Goal: Find specific page/section: Find specific page/section

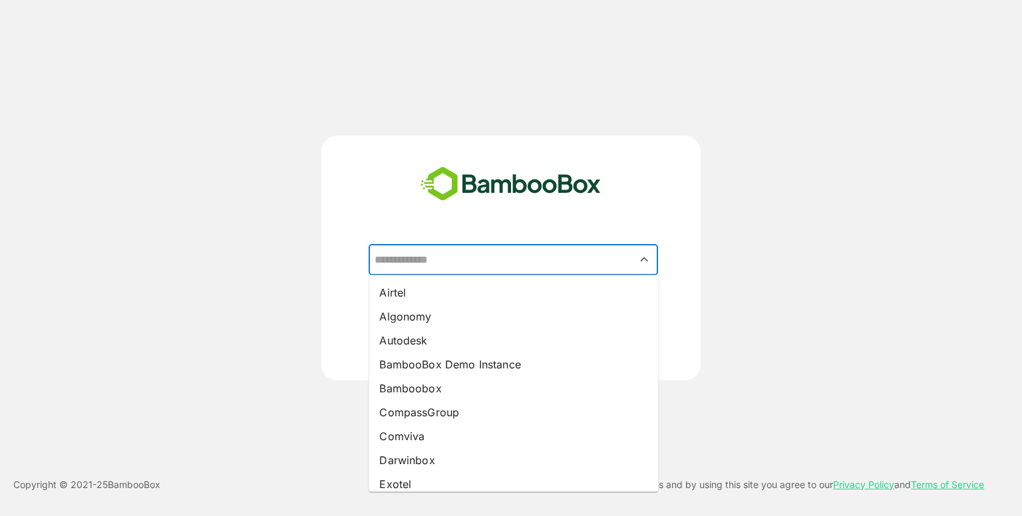
click at [490, 258] on input "text" at bounding box center [513, 259] width 284 height 25
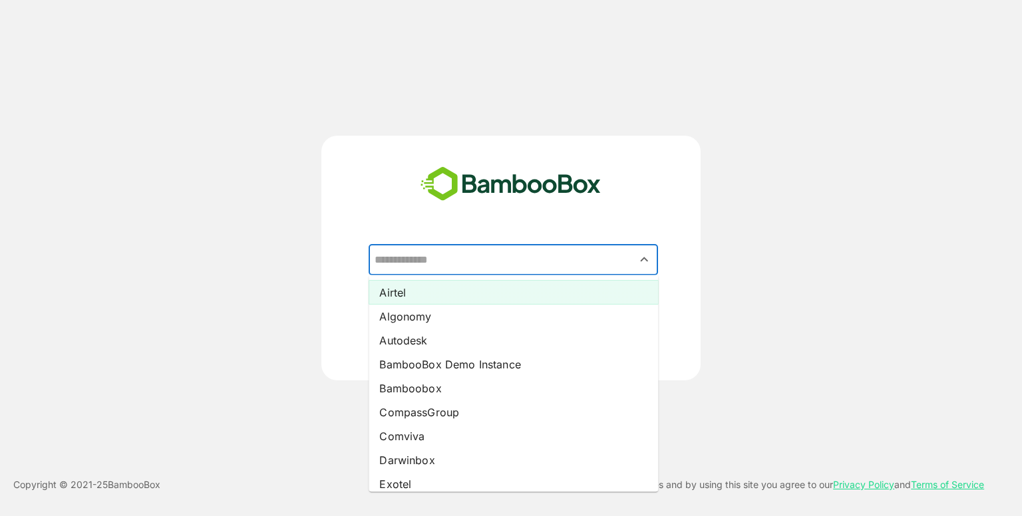
click at [422, 286] on li "Airtel" at bounding box center [512, 293] width 289 height 24
type input "******"
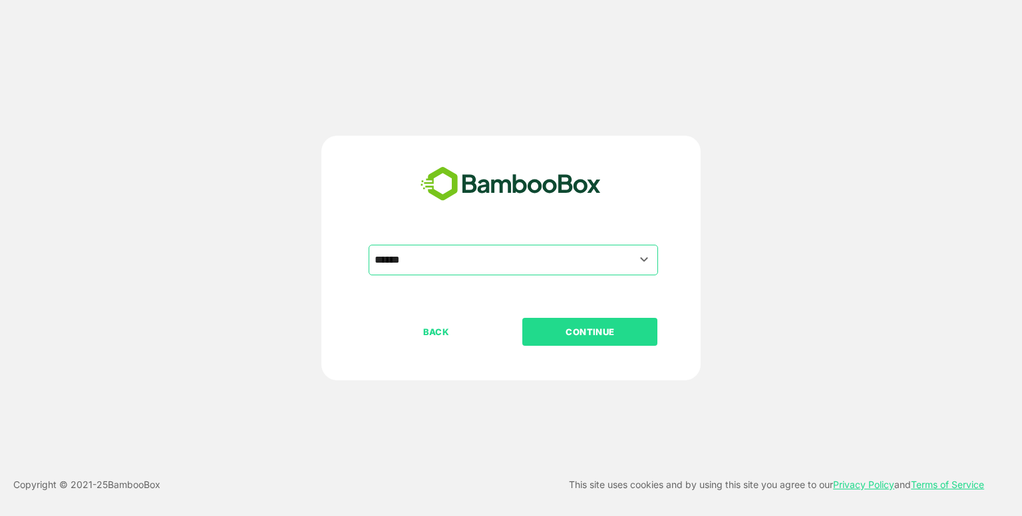
click at [583, 336] on p "CONTINUE" at bounding box center [589, 332] width 133 height 15
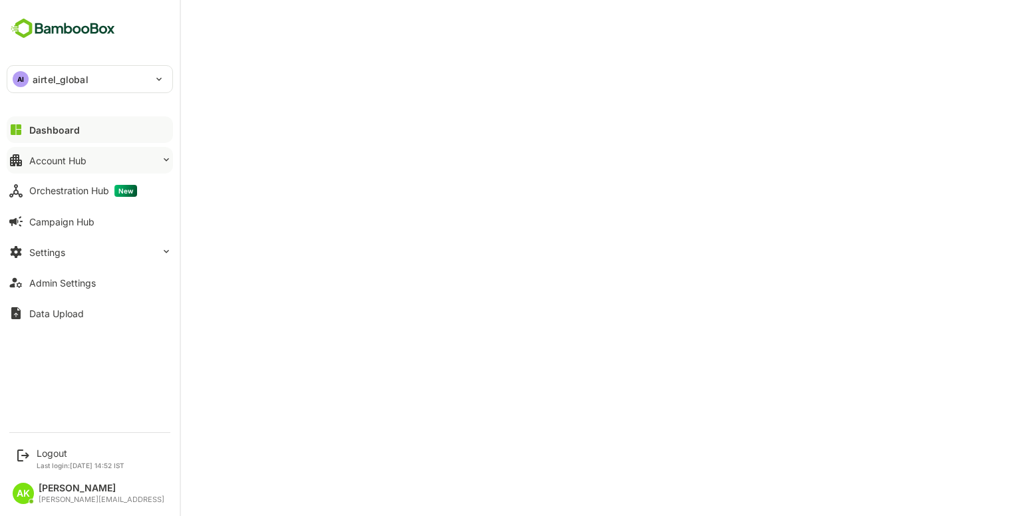
click at [41, 173] on button "Account Hub" at bounding box center [90, 160] width 166 height 27
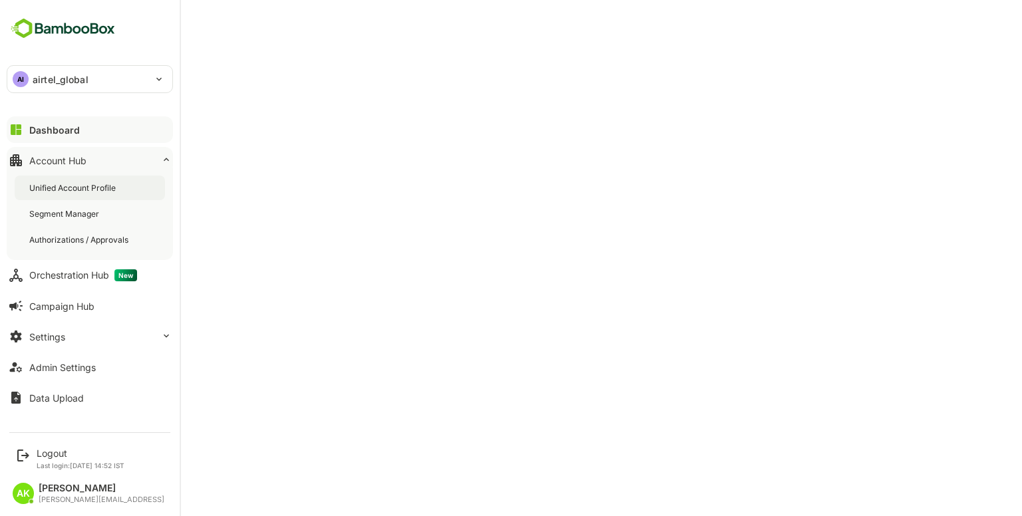
click at [83, 197] on div "Unified Account Profile" at bounding box center [90, 188] width 150 height 25
